Goal: Navigation & Orientation: Understand site structure

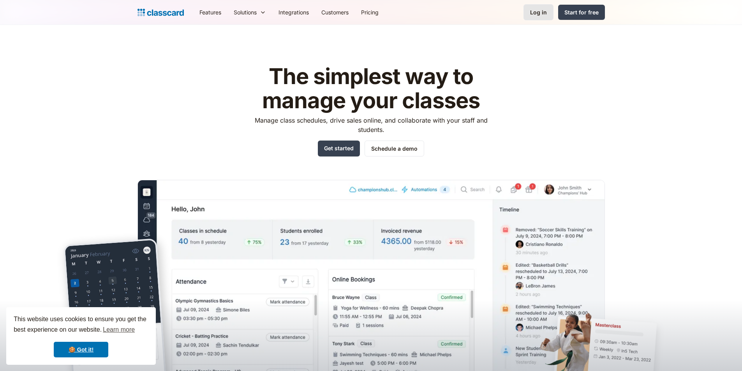
click at [548, 12] on link "Log in" at bounding box center [539, 12] width 30 height 16
click at [539, 8] on link "Log in" at bounding box center [539, 12] width 30 height 16
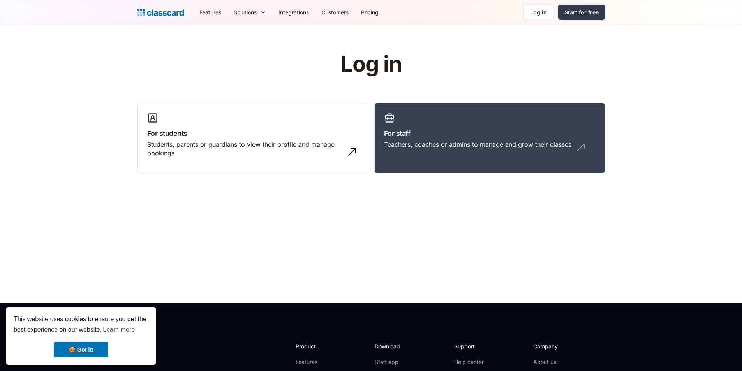
click at [574, 14] on div "Start for free" at bounding box center [581, 12] width 34 height 8
click at [544, 14] on div "Log in" at bounding box center [538, 12] width 17 height 8
click at [540, 14] on div "Log in" at bounding box center [538, 12] width 17 height 8
click at [91, 347] on link "🍪 Got it!" at bounding box center [81, 350] width 55 height 16
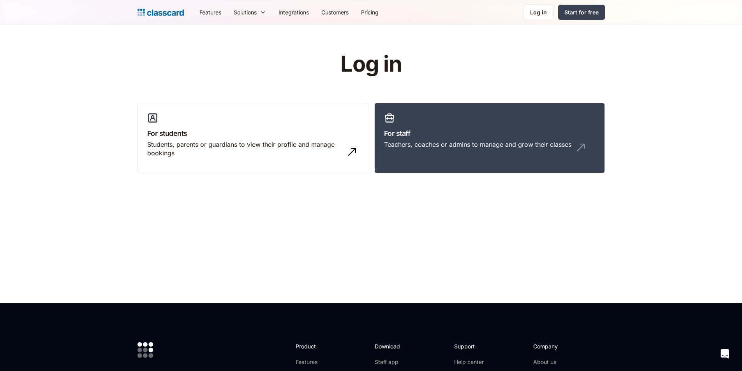
click at [144, 344] on img at bounding box center [146, 350] width 16 height 16
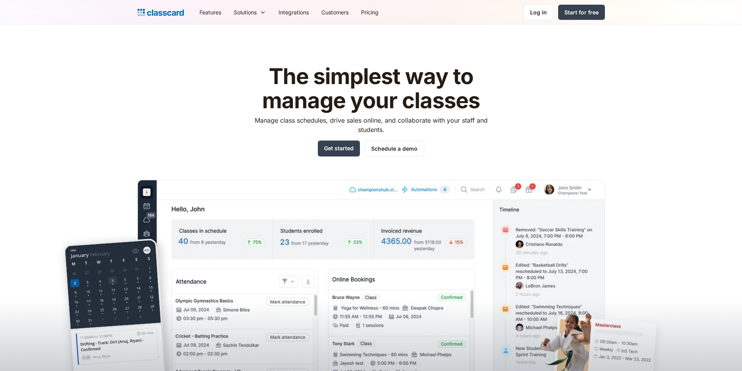
click at [544, 12] on div "Log in" at bounding box center [538, 12] width 17 height 8
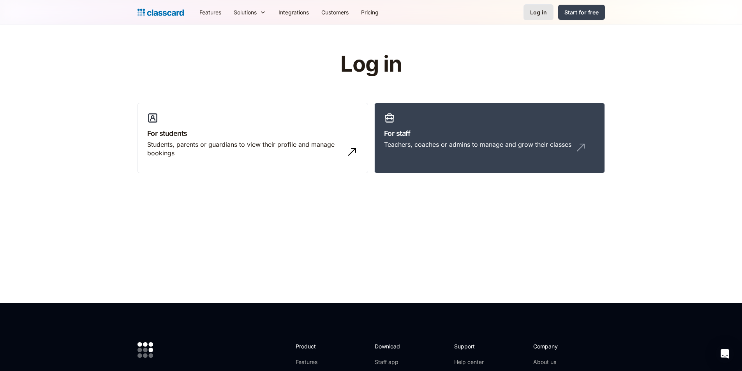
click at [547, 11] on div "Log in" at bounding box center [538, 12] width 17 height 8
click at [382, 346] on h2 "Download" at bounding box center [391, 346] width 32 height 8
click at [529, 15] on link "Log in" at bounding box center [539, 12] width 30 height 16
click at [220, 9] on link "Features" at bounding box center [210, 13] width 34 height 18
click at [219, 13] on link "Features" at bounding box center [210, 13] width 34 height 18
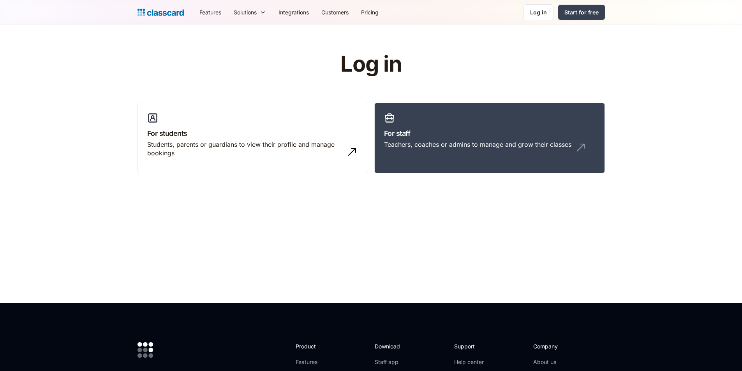
click at [545, 11] on div "Log in" at bounding box center [538, 12] width 17 height 8
click at [305, 10] on link "Integrations" at bounding box center [293, 13] width 43 height 18
click at [331, 10] on link "Customers" at bounding box center [335, 13] width 40 height 18
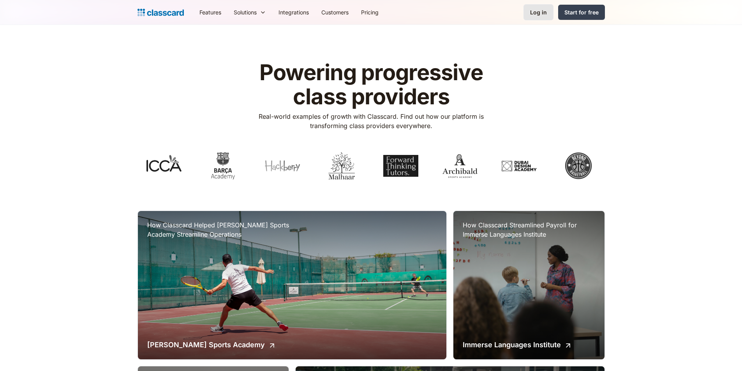
click at [534, 11] on div "Log in" at bounding box center [538, 12] width 17 height 8
